Goal: Information Seeking & Learning: Learn about a topic

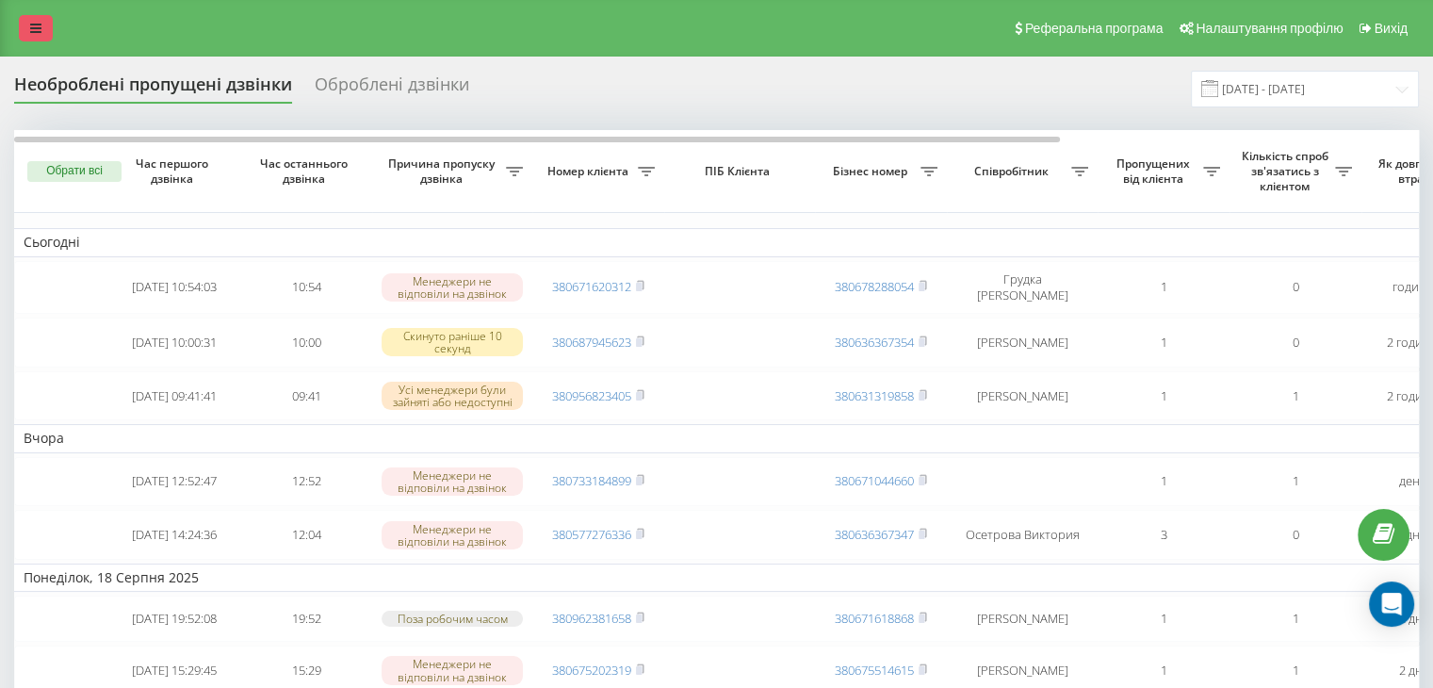
click at [46, 36] on link at bounding box center [36, 28] width 34 height 26
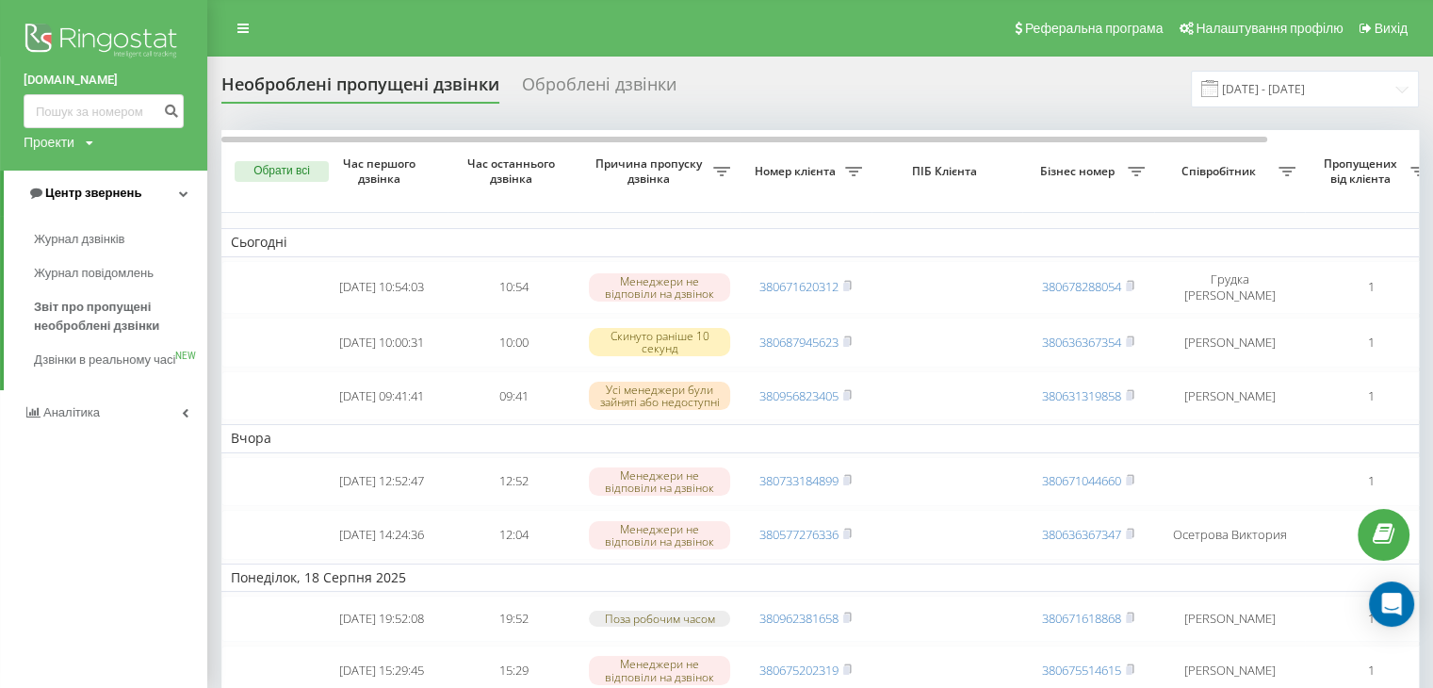
click at [89, 197] on span "Центр звернень" at bounding box center [93, 193] width 96 height 14
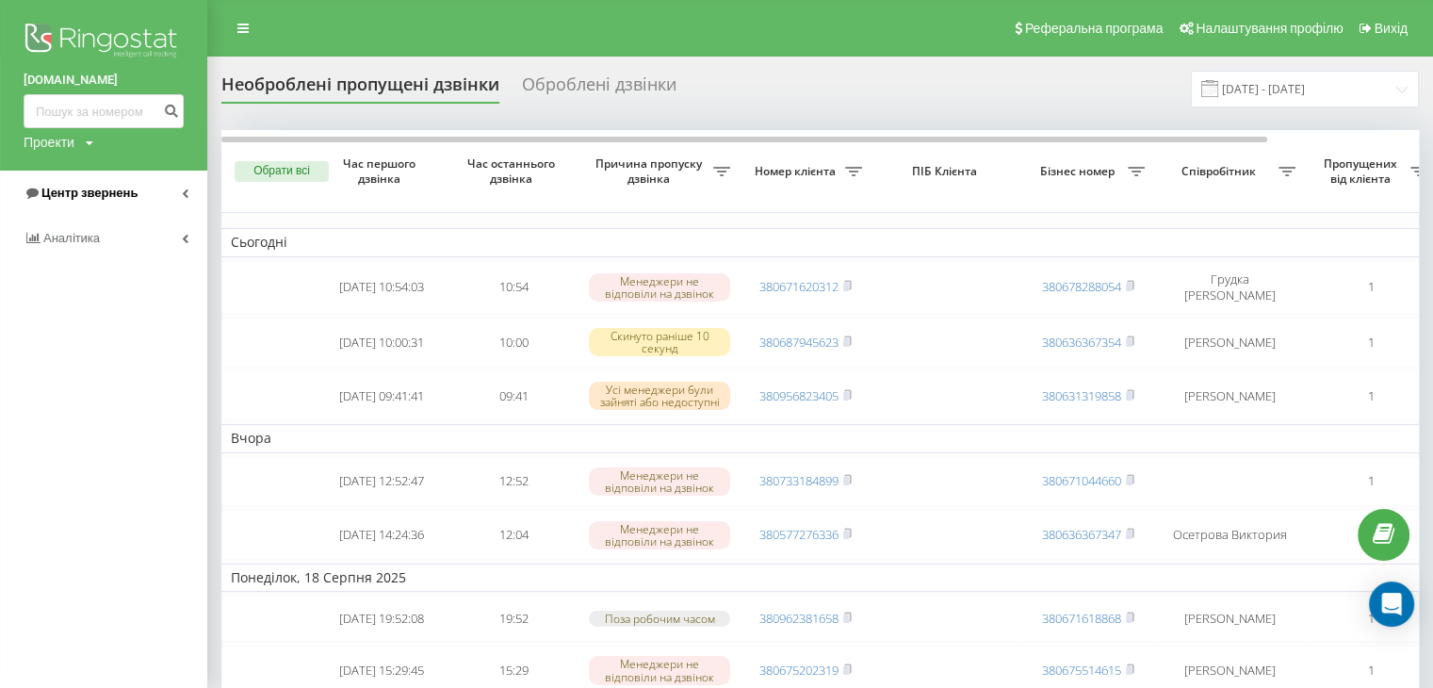
click at [101, 192] on span "Центр звернень" at bounding box center [89, 193] width 96 height 14
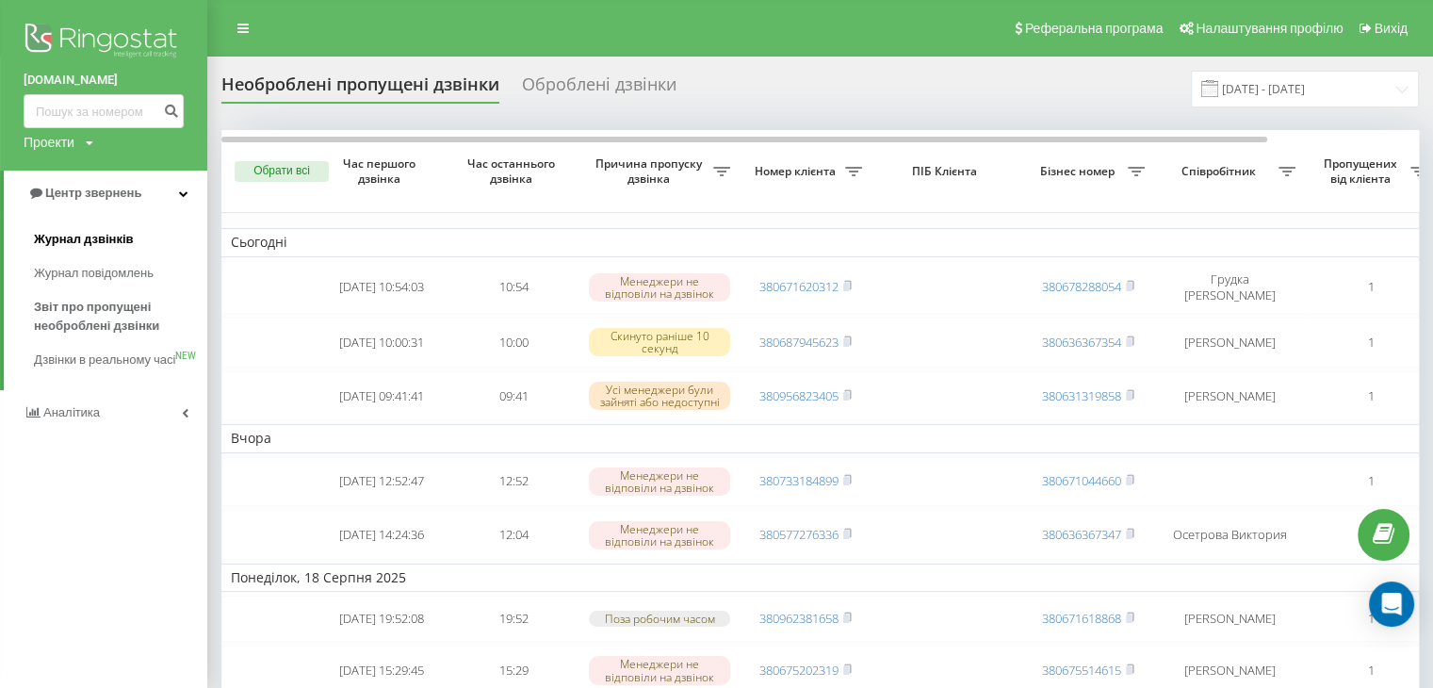
click at [86, 226] on link "Журнал дзвінків" at bounding box center [120, 239] width 173 height 34
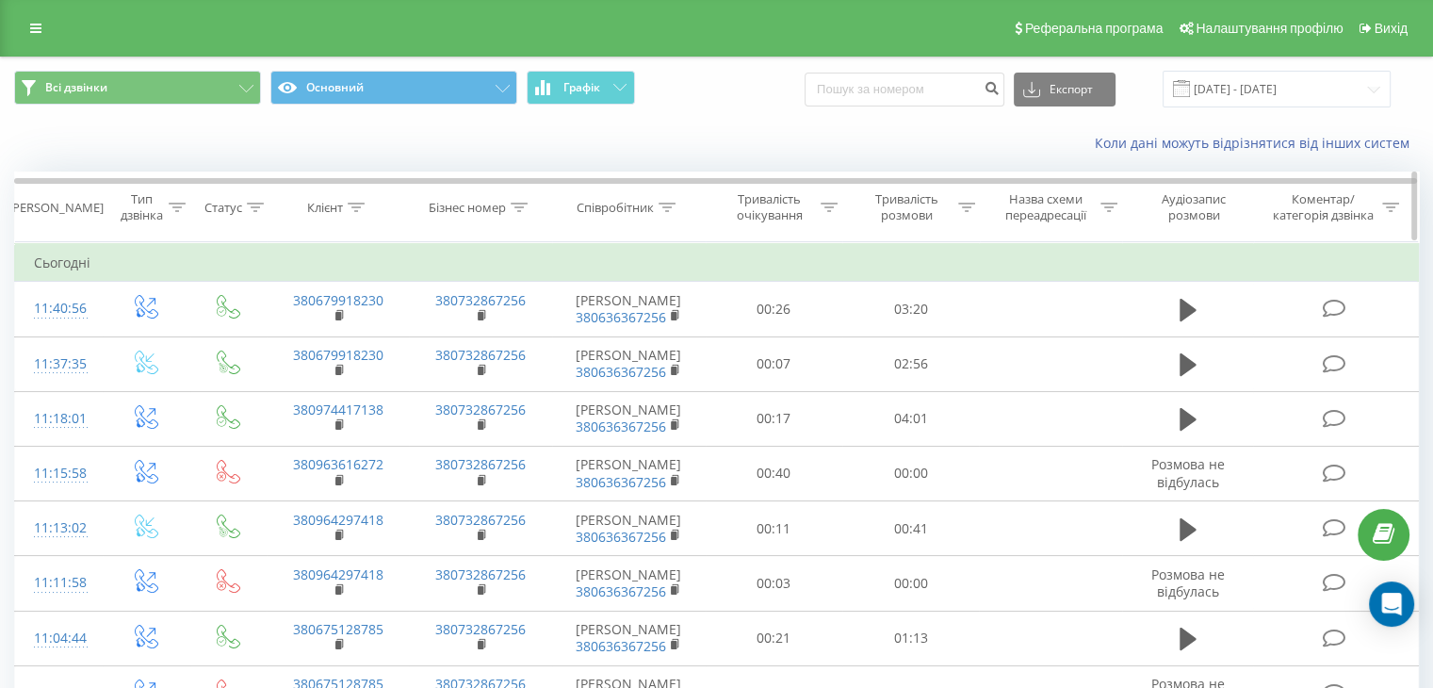
click at [970, 216] on div "Тривалість розмови" at bounding box center [917, 207] width 116 height 32
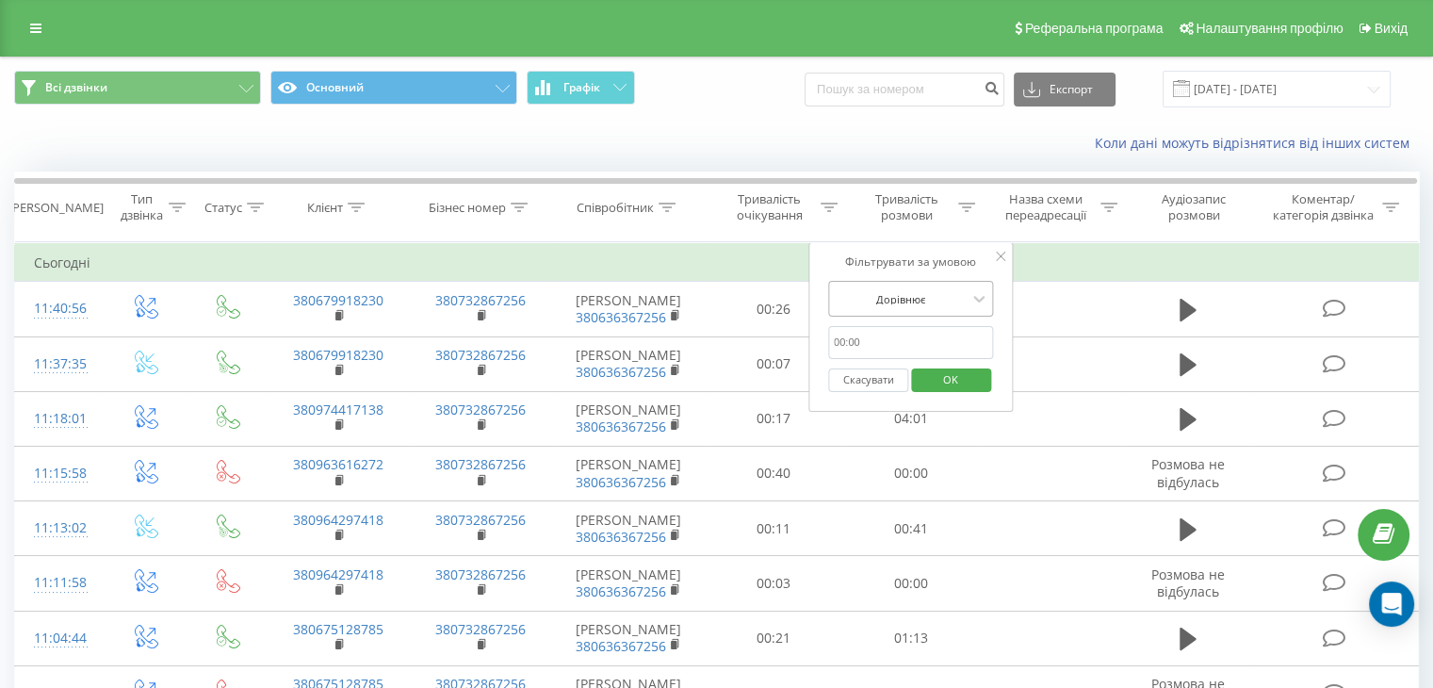
click at [942, 300] on div at bounding box center [901, 299] width 134 height 18
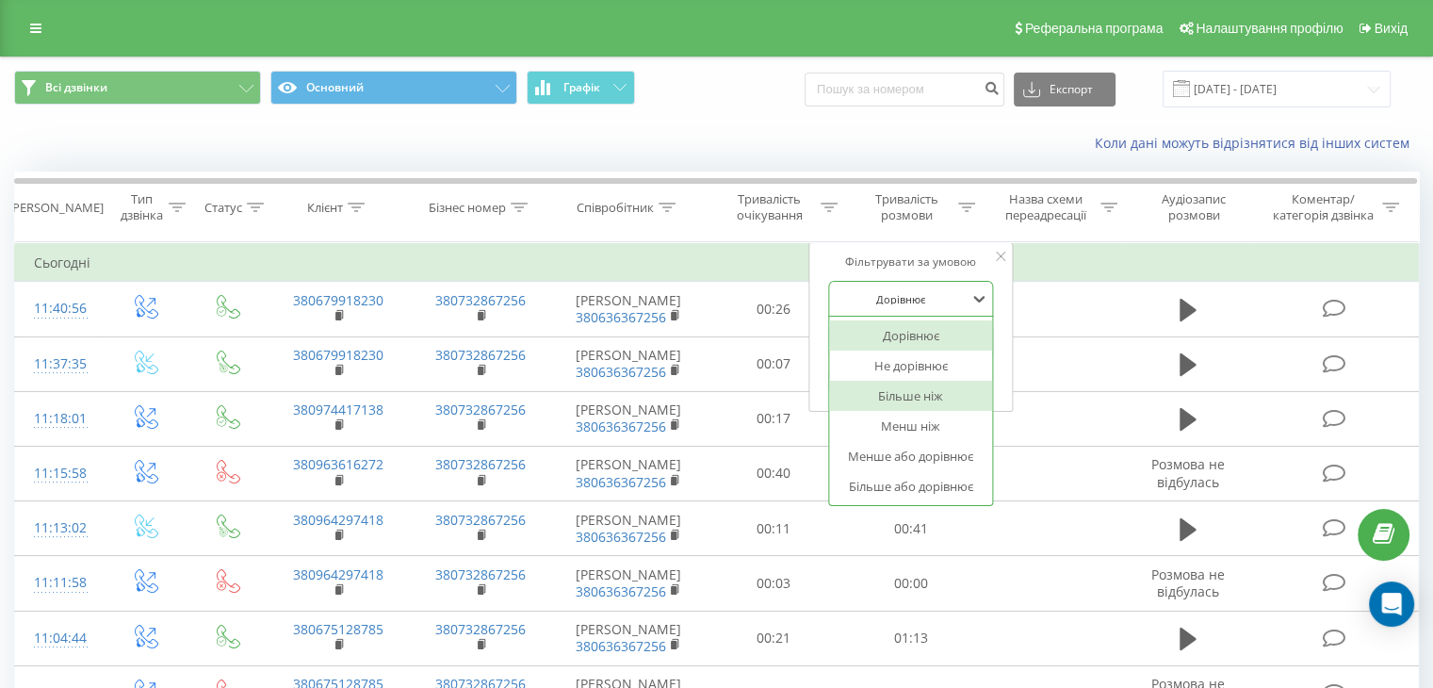
click at [905, 397] on div "Більше ніж" at bounding box center [911, 396] width 164 height 30
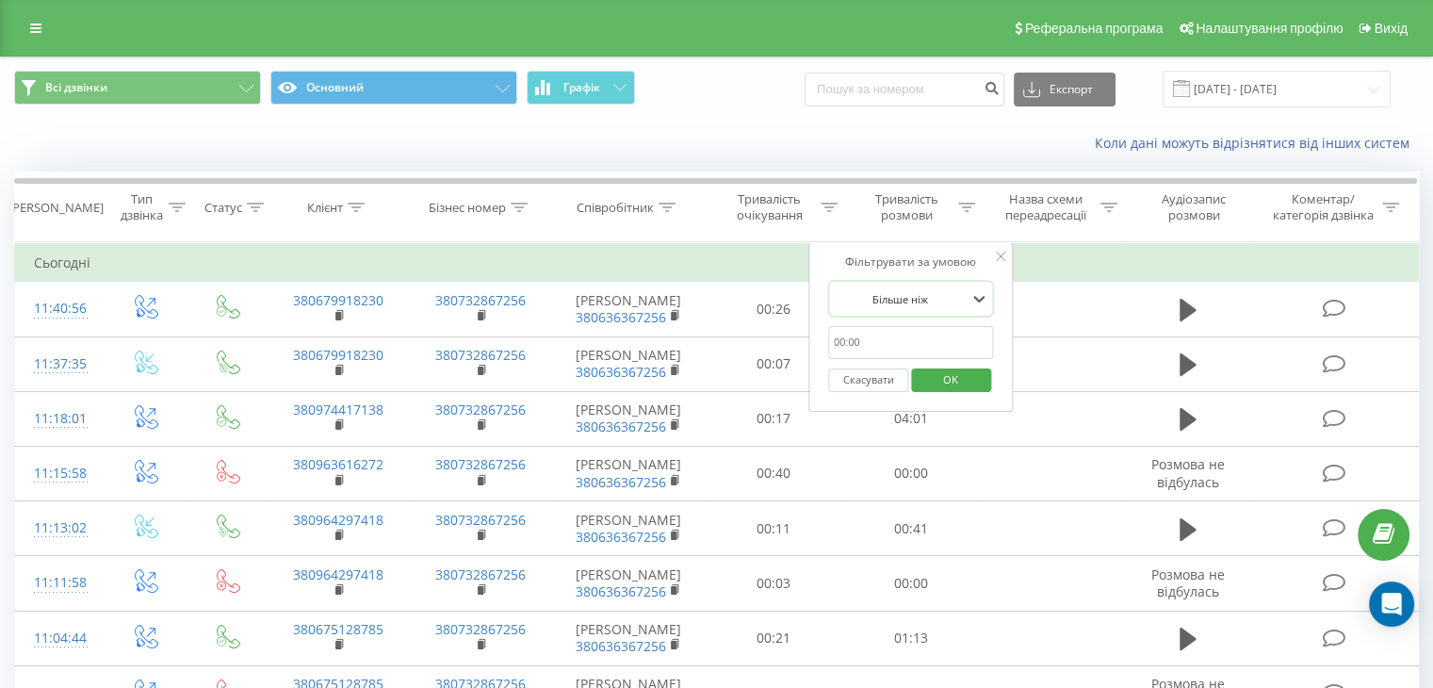
click at [923, 332] on input "text" at bounding box center [911, 342] width 166 height 33
type input "59"
click at [960, 380] on span "OK" at bounding box center [950, 379] width 53 height 29
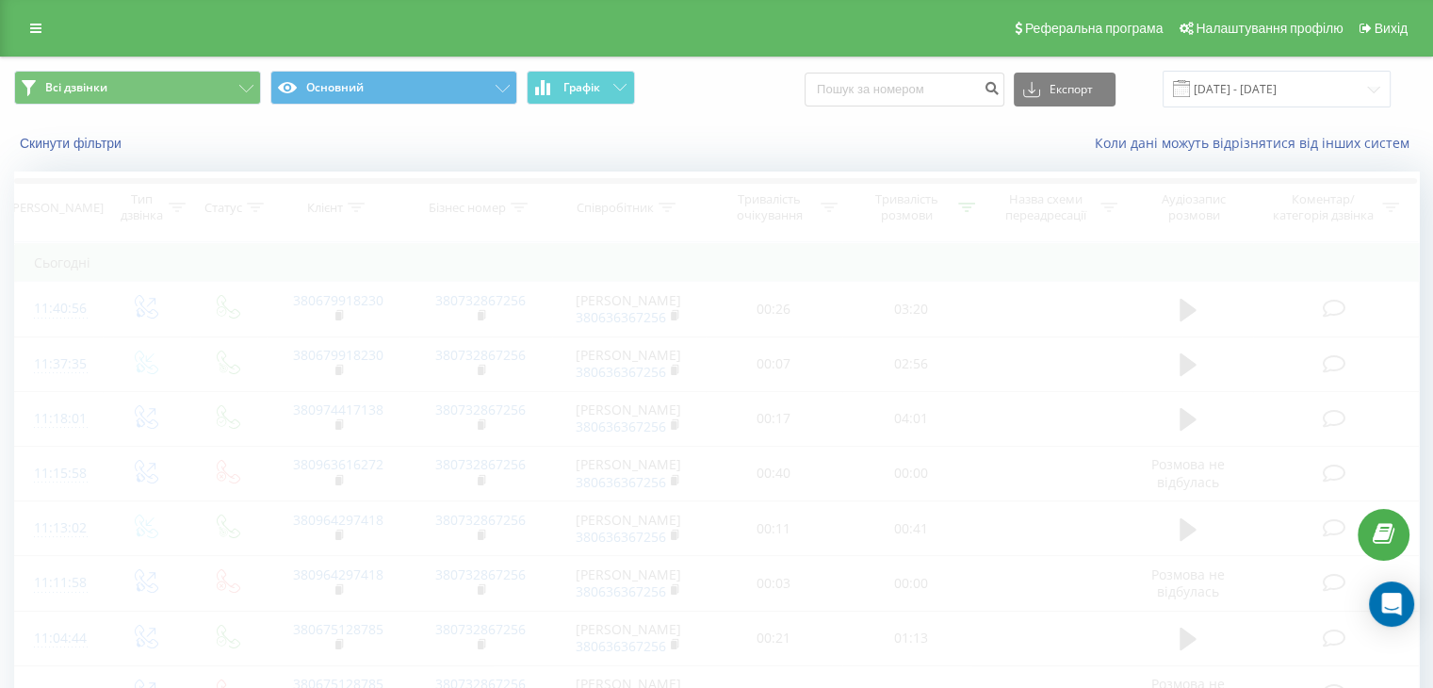
click at [965, 212] on div at bounding box center [966, 208] width 17 height 16
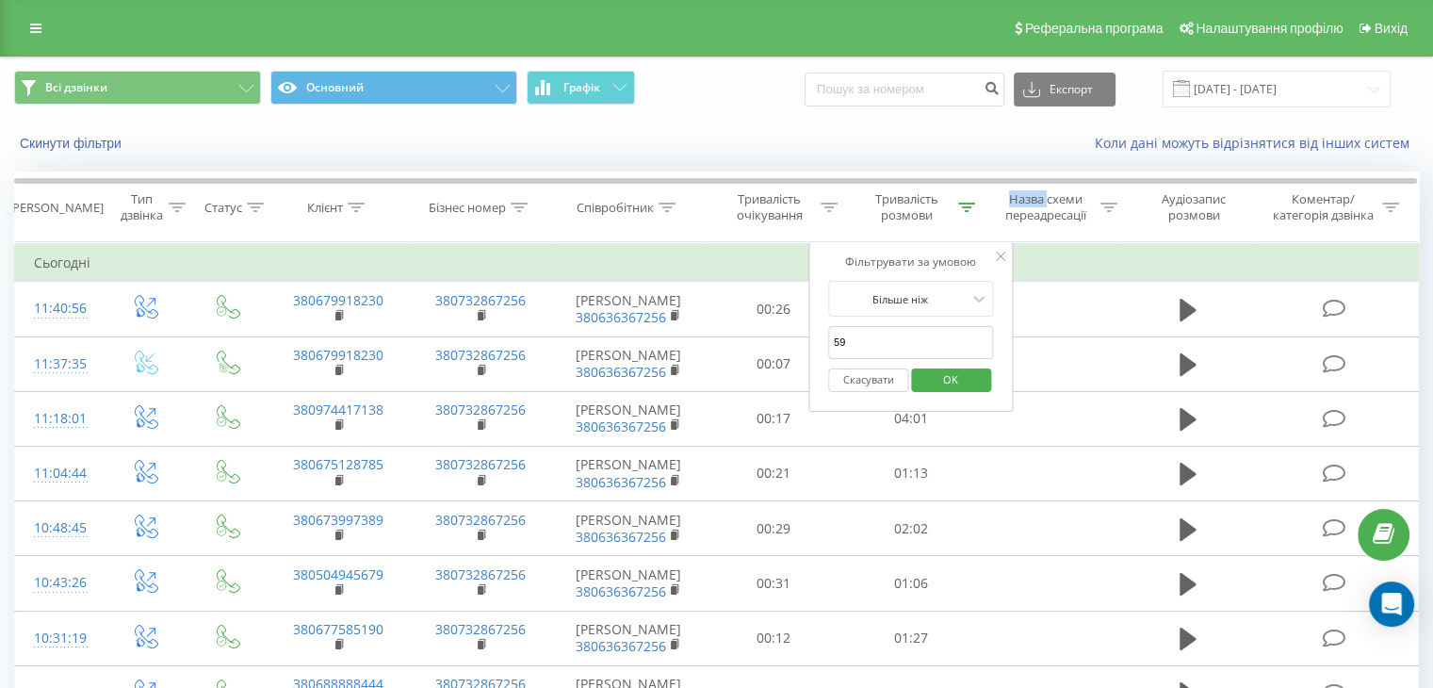
click at [958, 367] on span "OK" at bounding box center [950, 379] width 53 height 29
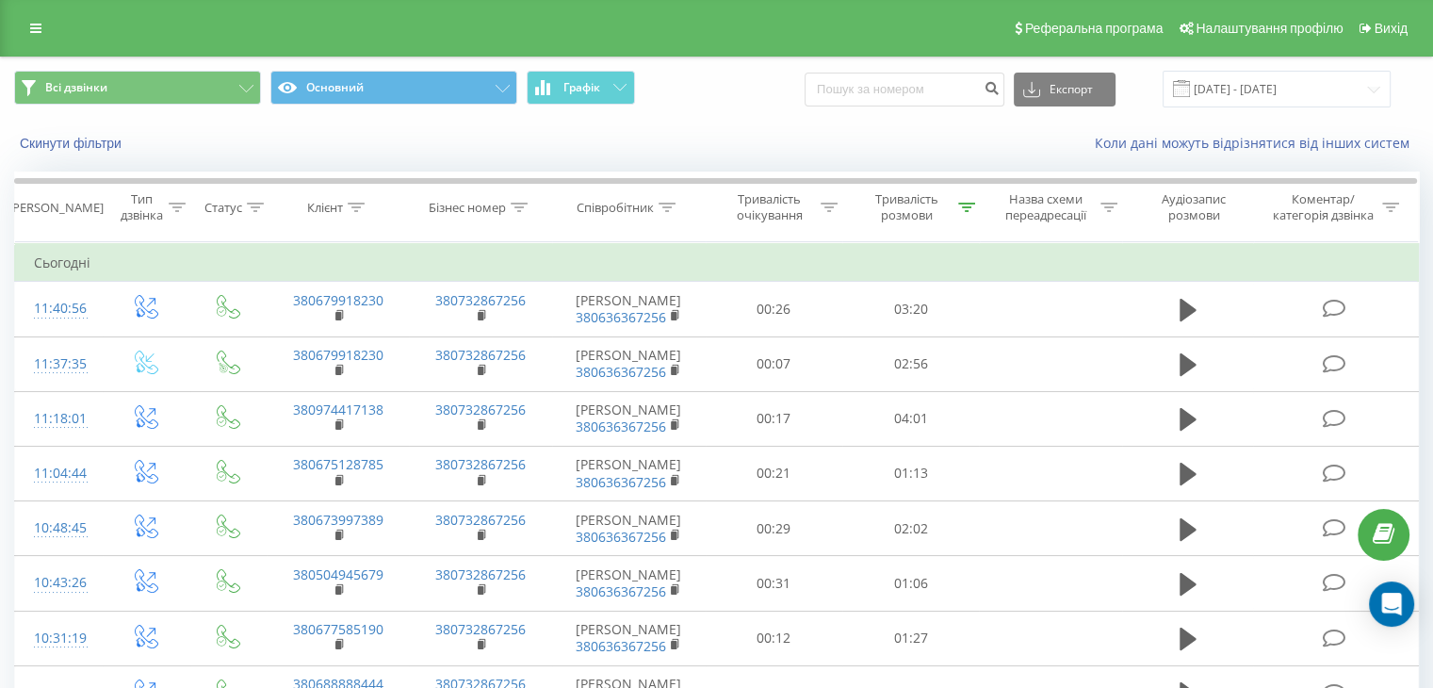
click at [735, 73] on div "Всі дзвінки Основний Графік Експорт .csv .xls .xlsx 20.07.2025 - 20.08.2025" at bounding box center [716, 89] width 1405 height 37
click at [731, 28] on div "Реферальна програма Налаштування профілю Вихід" at bounding box center [716, 28] width 1433 height 57
